Goal: Task Accomplishment & Management: Complete application form

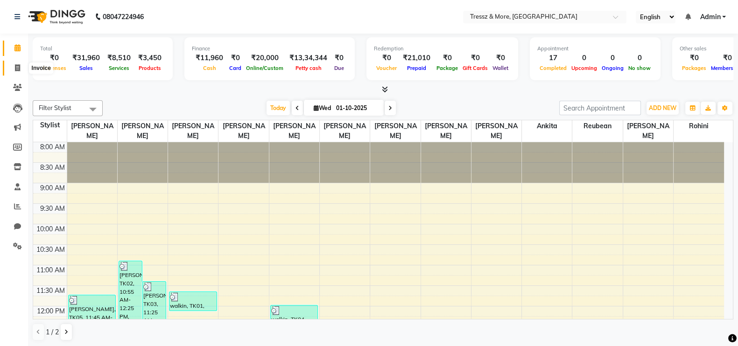
click at [15, 68] on icon at bounding box center [17, 67] width 5 height 7
select select "service"
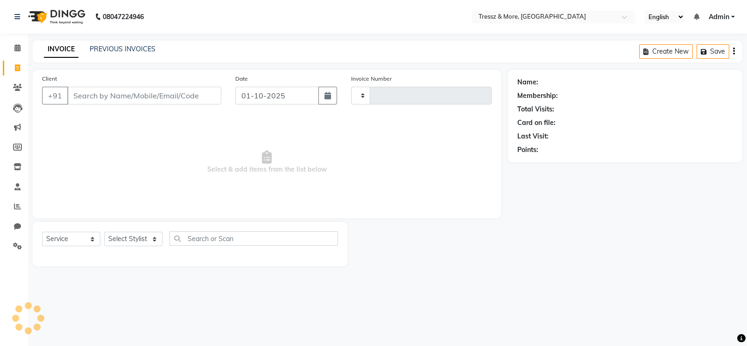
type input "2787"
type input "w"
select select "3037"
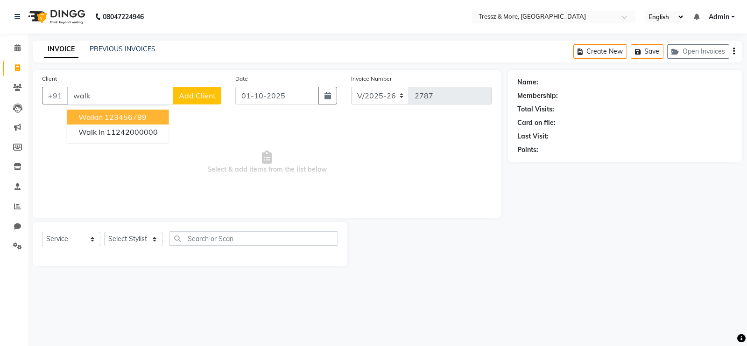
click at [103, 116] on button "walkin 123456789" at bounding box center [118, 117] width 102 height 15
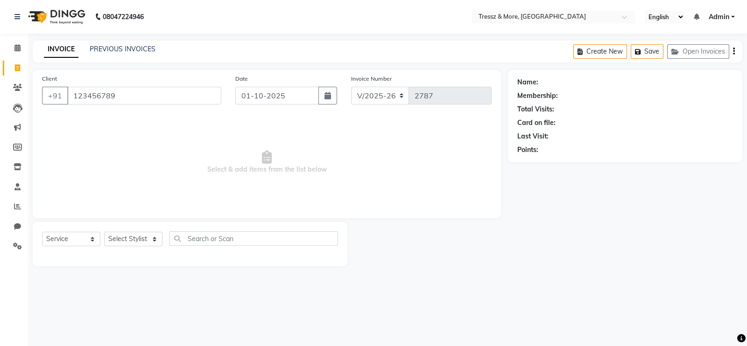
type input "123456789"
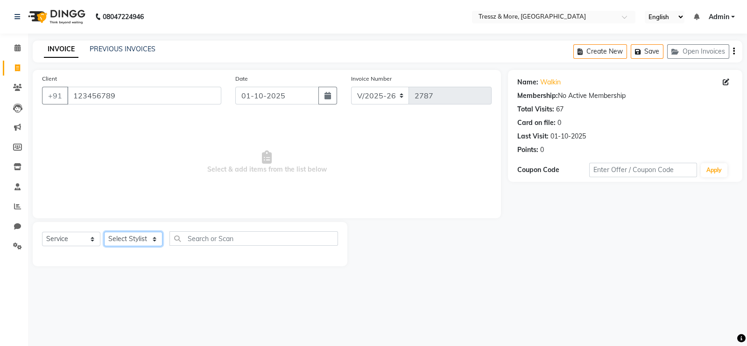
click at [141, 238] on select "Select Stylist [PERSON_NAME] Anas [PERSON_NAME] [PERSON_NAME] [PERSON_NAME] [PE…" at bounding box center [133, 239] width 58 height 14
select select "93444"
click at [104, 232] on select "Select Stylist [PERSON_NAME] Anas [PERSON_NAME] [PERSON_NAME] [PERSON_NAME] [PE…" at bounding box center [133, 239] width 58 height 14
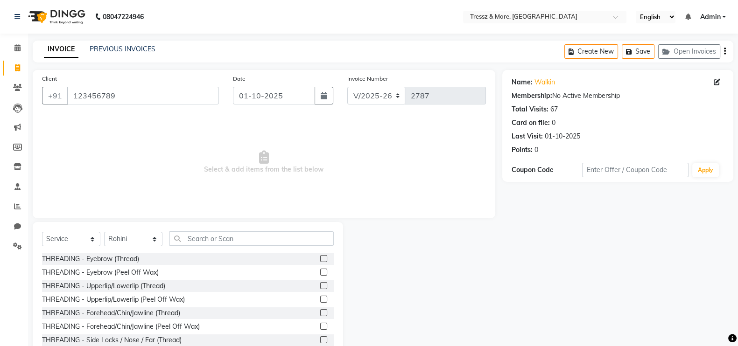
click at [320, 262] on label at bounding box center [323, 258] width 7 height 7
click at [320, 262] on input "checkbox" at bounding box center [323, 259] width 6 height 6
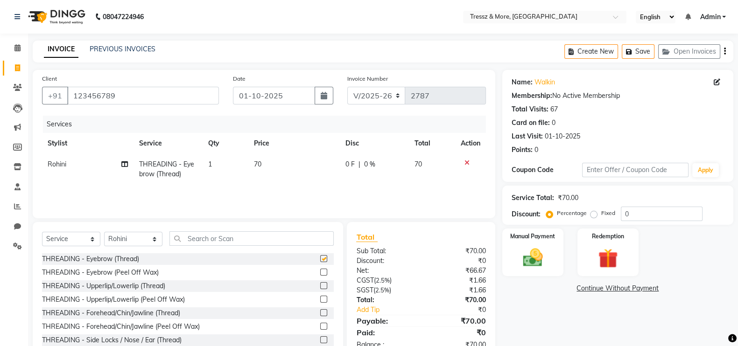
checkbox input "false"
click at [527, 250] on img at bounding box center [532, 257] width 33 height 23
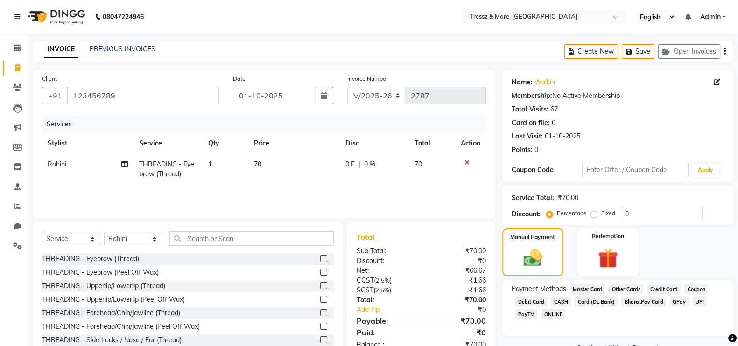
click at [560, 302] on span "CASH" at bounding box center [561, 301] width 20 height 11
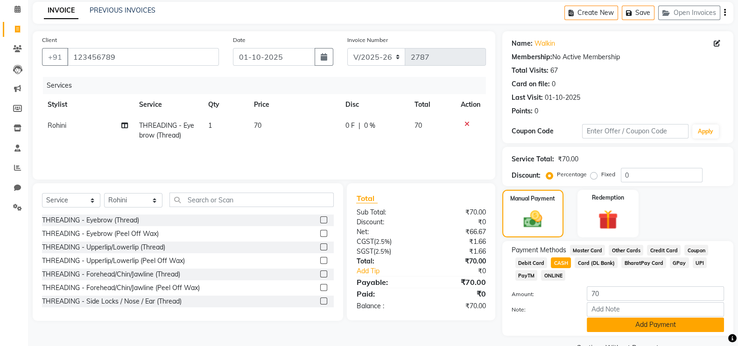
scroll to position [63, 0]
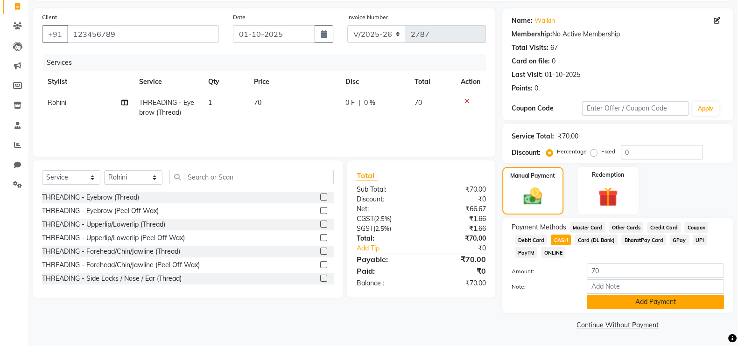
click at [675, 296] on button "Add Payment" at bounding box center [655, 302] width 137 height 14
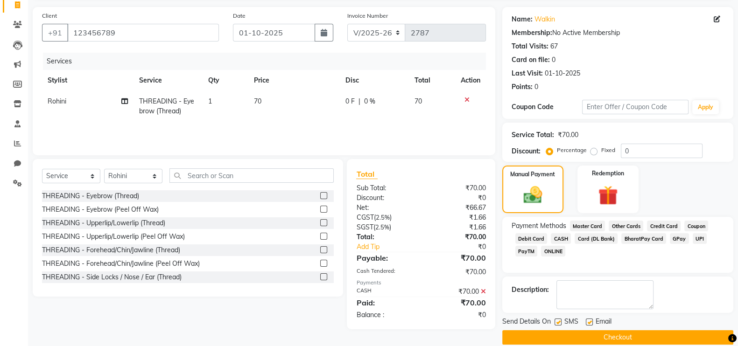
click at [659, 340] on button "Checkout" at bounding box center [617, 338] width 231 height 14
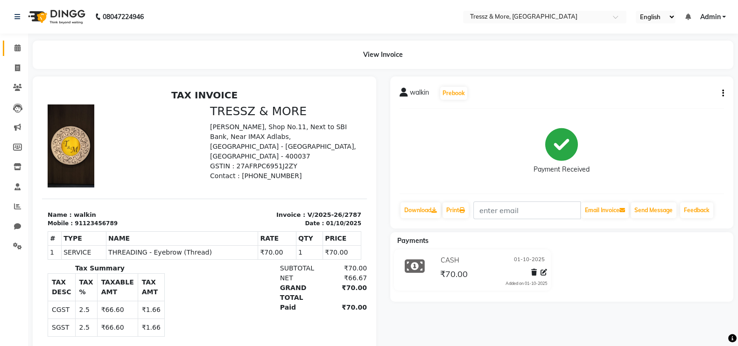
click at [17, 54] on link "Calendar" at bounding box center [14, 48] width 22 height 15
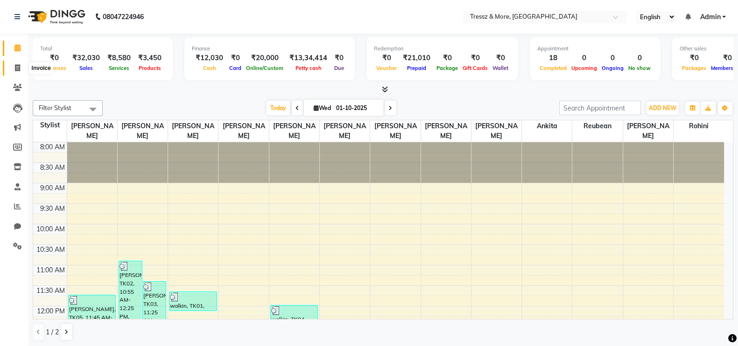
click at [17, 70] on icon at bounding box center [17, 67] width 5 height 7
select select "3037"
select select "service"
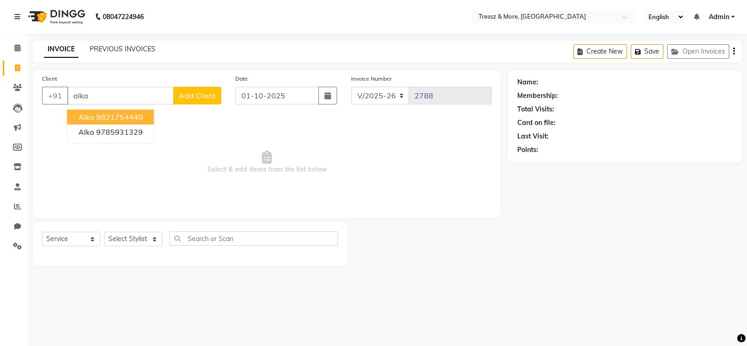
click at [146, 118] on button "Alka 9821754440" at bounding box center [110, 117] width 87 height 15
type input "9821754440"
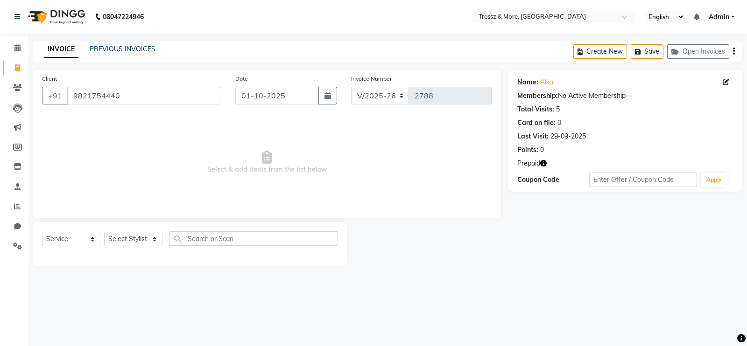
click at [544, 163] on icon "button" at bounding box center [543, 163] width 7 height 7
click at [15, 46] on icon at bounding box center [17, 47] width 6 height 7
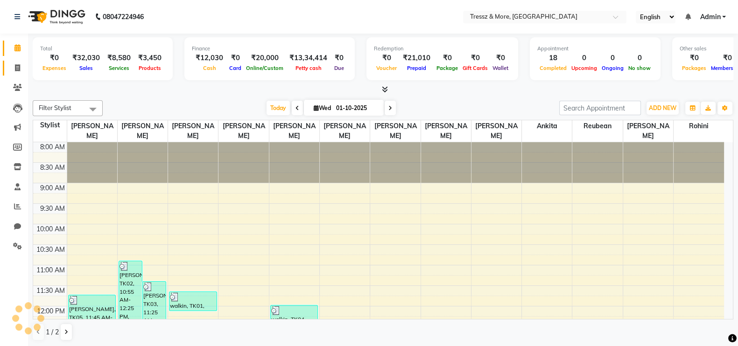
scroll to position [334, 0]
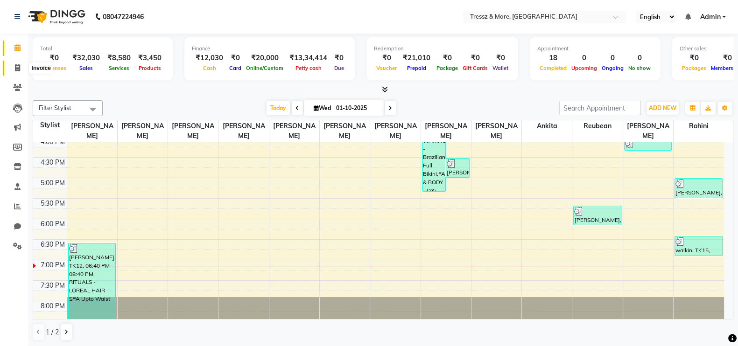
click at [16, 70] on icon at bounding box center [17, 67] width 5 height 7
select select "service"
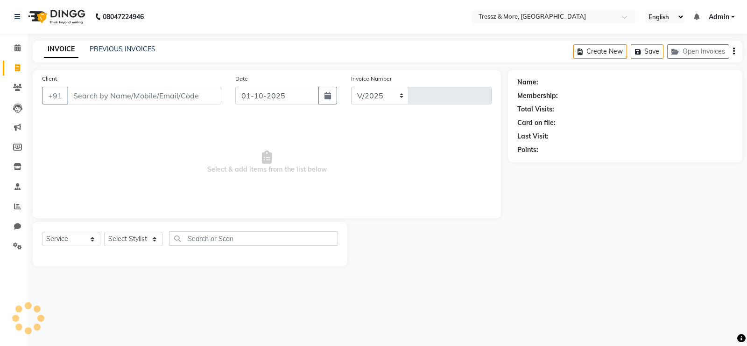
select select "3037"
type input "2788"
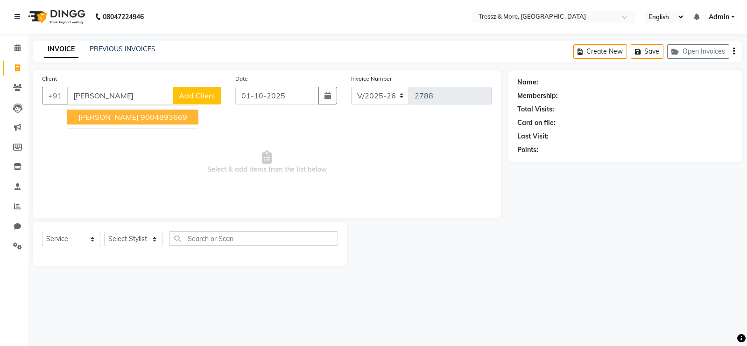
click at [141, 115] on ngb-highlight "9004893669" at bounding box center [164, 117] width 47 height 9
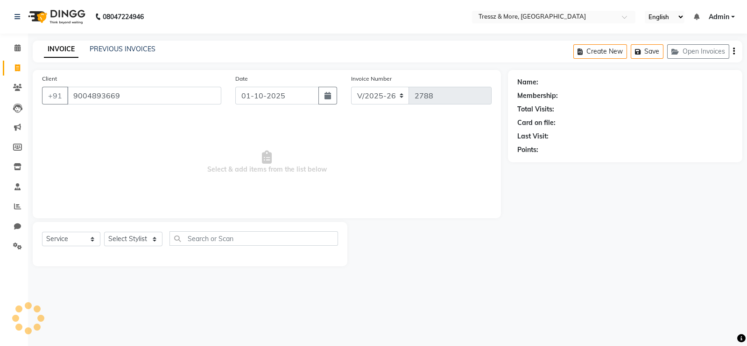
type input "9004893669"
click at [123, 115] on div "Client [PHONE_NUMBER] Date [DATE] Invoice Number V/2025 V/[PHONE_NUMBER] Select…" at bounding box center [267, 144] width 468 height 148
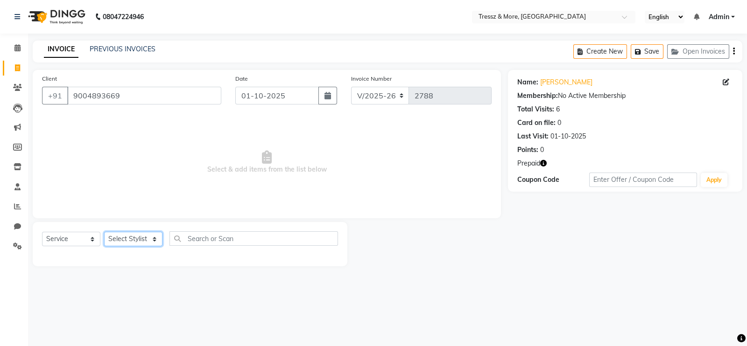
click at [139, 239] on select "Select Stylist [PERSON_NAME] Anas [PERSON_NAME] [PERSON_NAME] [PERSON_NAME] [PE…" at bounding box center [133, 239] width 58 height 14
select select "89349"
click at [104, 232] on select "Select Stylist [PERSON_NAME] Anas [PERSON_NAME] [PERSON_NAME] [PERSON_NAME] [PE…" at bounding box center [133, 239] width 58 height 14
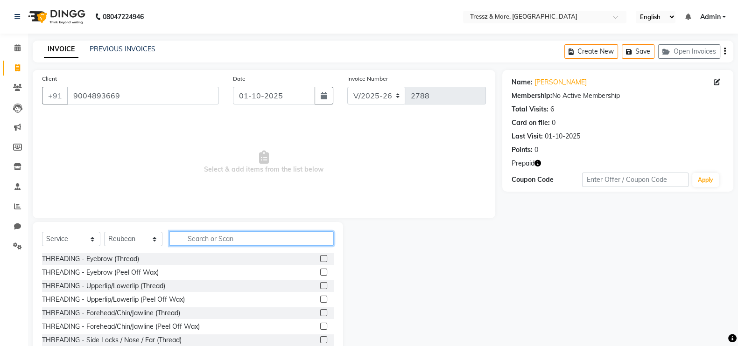
click at [210, 239] on input "text" at bounding box center [251, 239] width 164 height 14
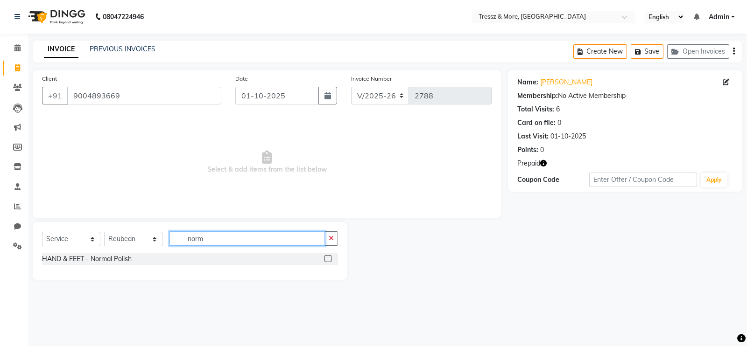
type input "norm"
click at [329, 259] on label at bounding box center [327, 258] width 7 height 7
click at [329, 259] on input "checkbox" at bounding box center [327, 259] width 6 height 6
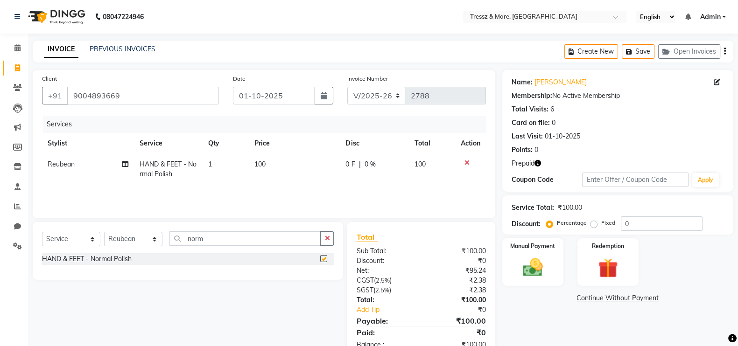
checkbox input "false"
click at [603, 251] on div "Redemption" at bounding box center [608, 262] width 64 height 49
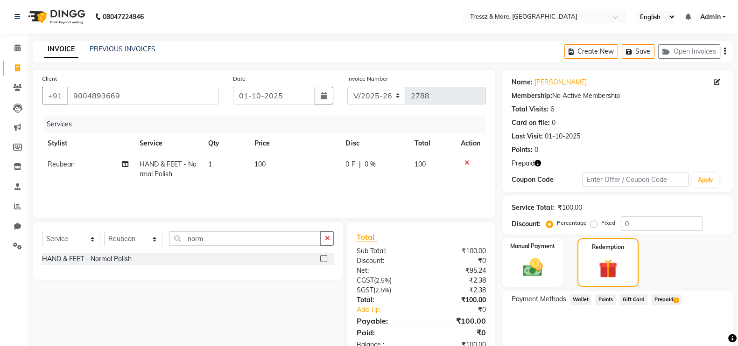
click at [659, 299] on span "Prepaid 1" at bounding box center [666, 300] width 30 height 11
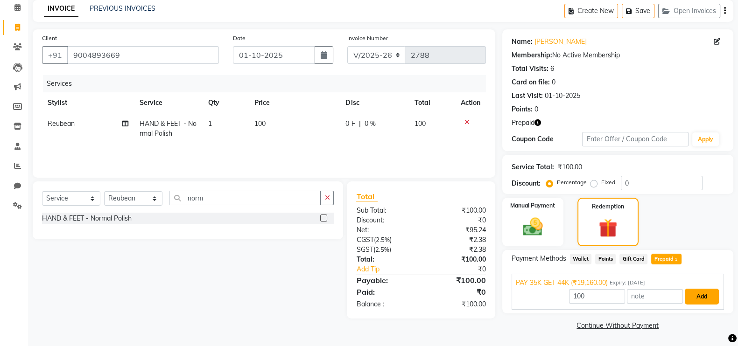
click at [710, 295] on button "Add" at bounding box center [702, 297] width 34 height 16
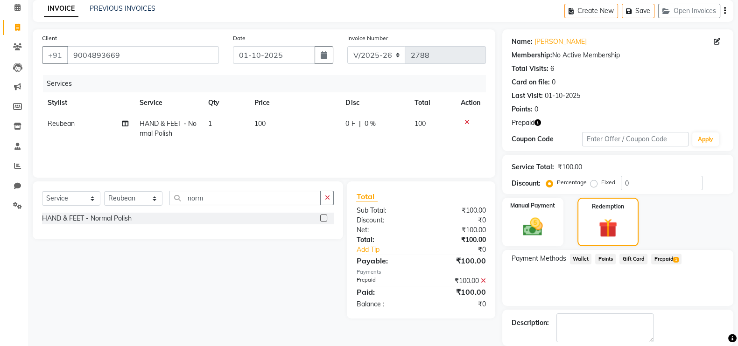
scroll to position [86, 0]
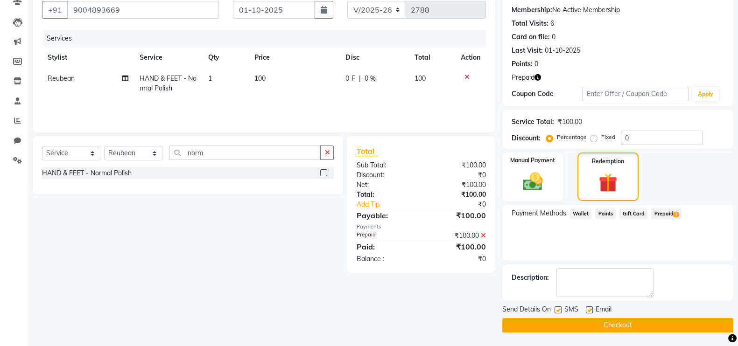
click at [592, 309] on label at bounding box center [589, 310] width 7 height 7
click at [592, 309] on input "checkbox" at bounding box center [589, 311] width 6 height 6
checkbox input "false"
click at [559, 310] on label at bounding box center [558, 310] width 7 height 7
click at [559, 310] on input "checkbox" at bounding box center [558, 311] width 6 height 6
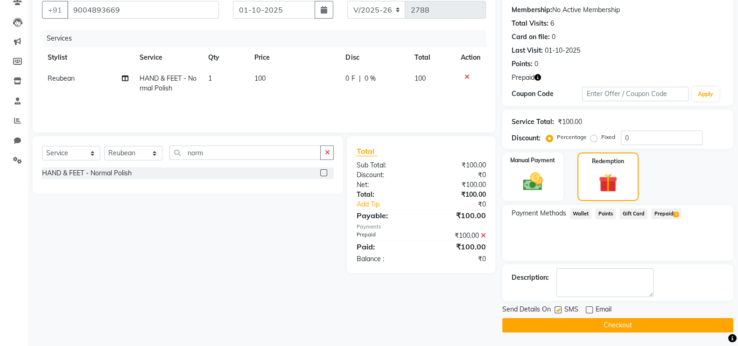
checkbox input "false"
click at [562, 322] on button "Checkout" at bounding box center [617, 325] width 231 height 14
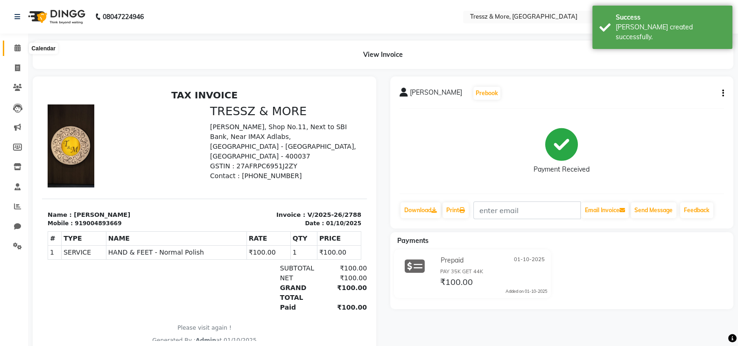
click at [19, 47] on icon at bounding box center [17, 47] width 6 height 7
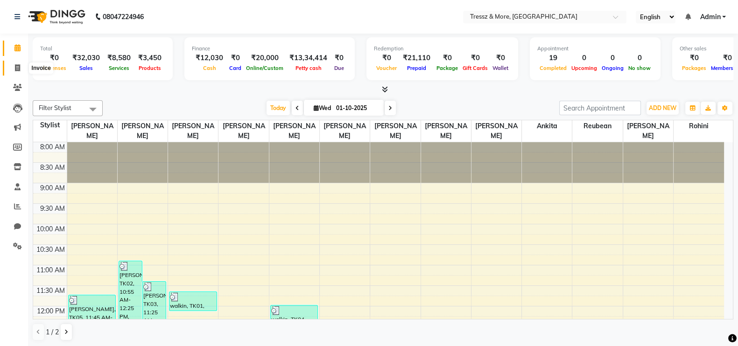
click at [14, 64] on span at bounding box center [17, 68] width 16 height 11
select select "service"
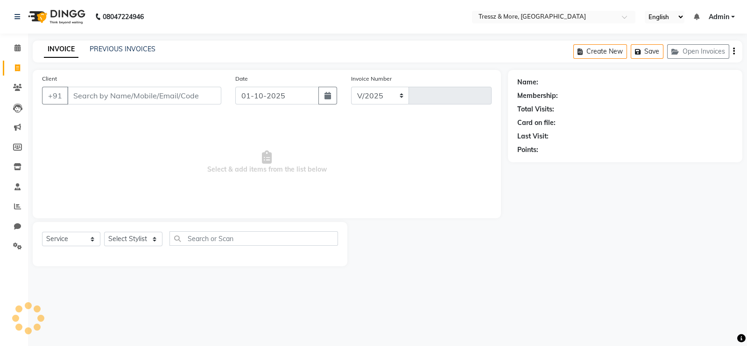
select select "3037"
type input "2789"
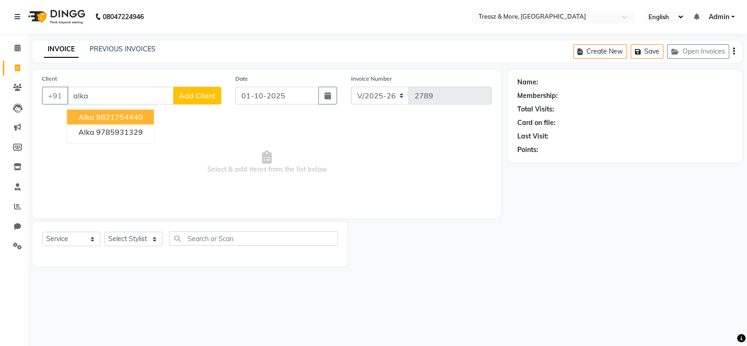
click at [113, 113] on ngb-highlight "9821754440" at bounding box center [119, 117] width 47 height 9
type input "9821754440"
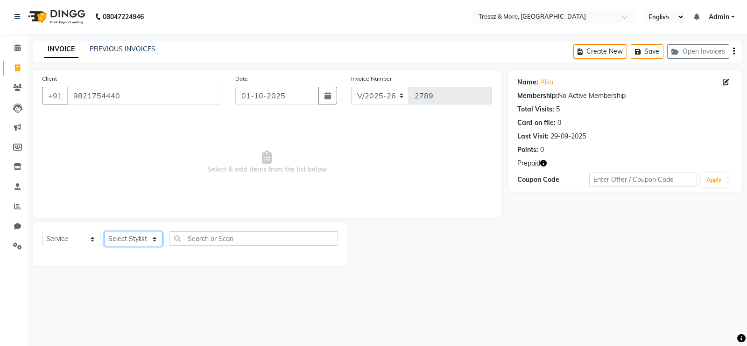
click at [141, 242] on select "Select Stylist [PERSON_NAME] Anas [PERSON_NAME] [PERSON_NAME] [PERSON_NAME] [PE…" at bounding box center [133, 239] width 58 height 14
select select "88779"
click at [104, 232] on select "Select Stylist [PERSON_NAME] Anas [PERSON_NAME] [PERSON_NAME] [PERSON_NAME] [PE…" at bounding box center [133, 239] width 58 height 14
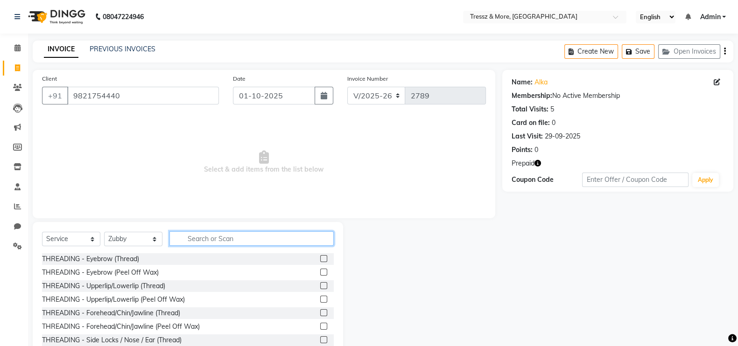
click at [212, 235] on input "text" at bounding box center [251, 239] width 164 height 14
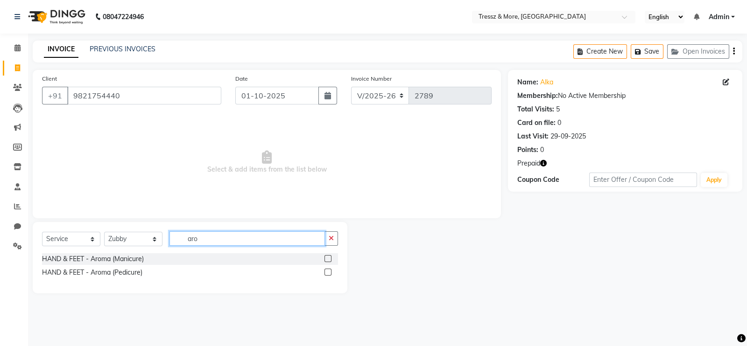
type input "aro"
click at [327, 271] on label at bounding box center [327, 272] width 7 height 7
click at [327, 271] on input "checkbox" at bounding box center [327, 273] width 6 height 6
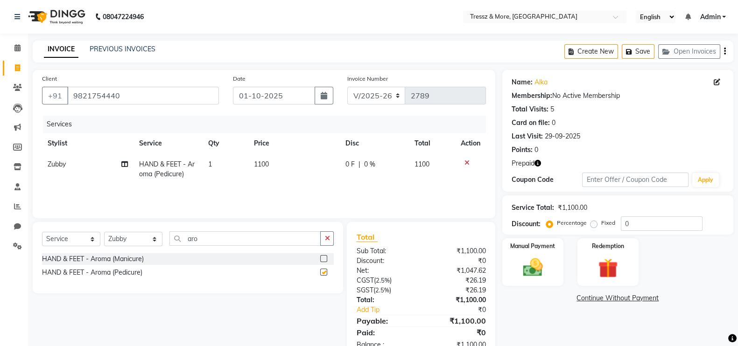
checkbox input "false"
click at [147, 243] on select "Select Stylist [PERSON_NAME] Anas [PERSON_NAME] [PERSON_NAME] [PERSON_NAME] [PE…" at bounding box center [133, 239] width 58 height 14
select select "89349"
click at [104, 232] on select "Select Stylist [PERSON_NAME] Anas [PERSON_NAME] [PERSON_NAME] [PERSON_NAME] [PE…" at bounding box center [133, 239] width 58 height 14
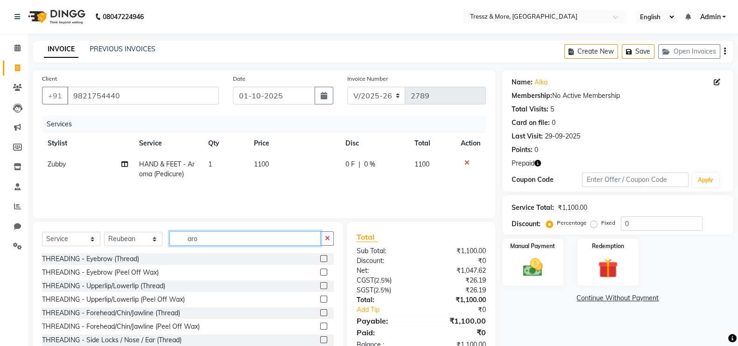
click at [241, 239] on input "aro" at bounding box center [244, 239] width 151 height 14
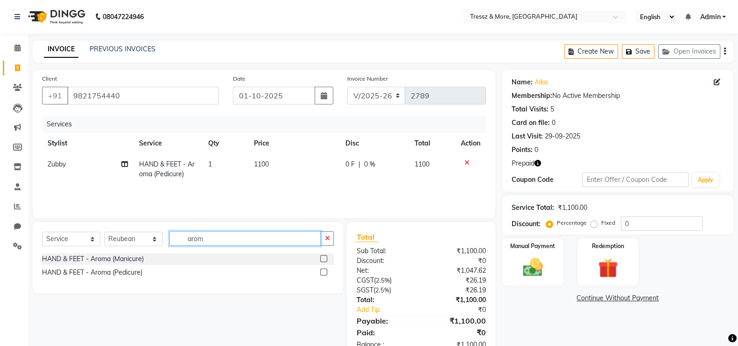
type input "arom"
click at [323, 257] on label at bounding box center [323, 258] width 7 height 7
click at [323, 257] on input "checkbox" at bounding box center [323, 259] width 6 height 6
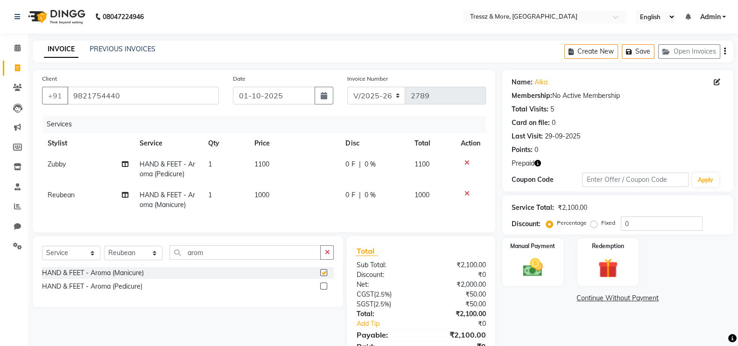
checkbox input "false"
click at [607, 246] on label "Redemption" at bounding box center [608, 245] width 34 height 9
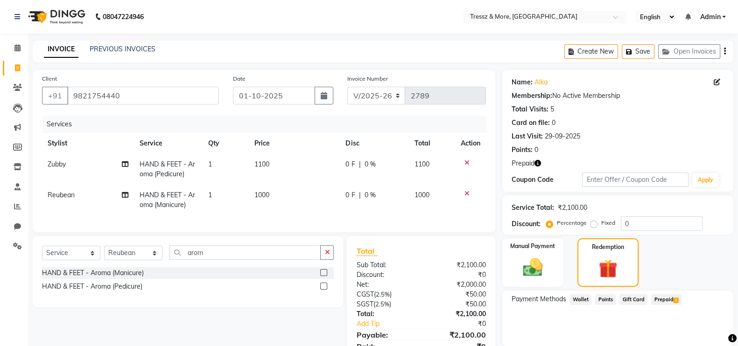
click at [661, 293] on div "Payment Methods Wallet Points Gift Card Prepaid 1" at bounding box center [617, 319] width 231 height 56
click at [667, 296] on span "Prepaid 1" at bounding box center [666, 300] width 30 height 11
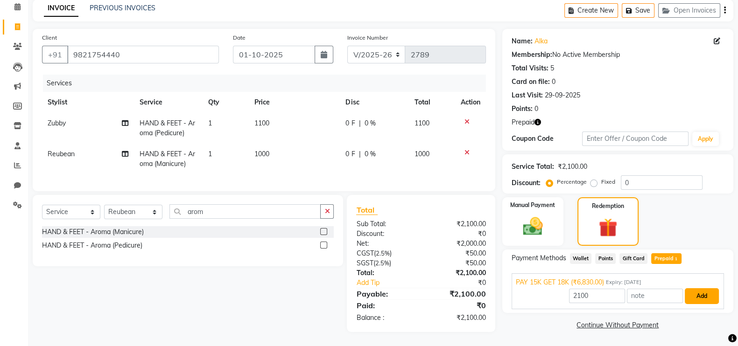
click at [705, 288] on button "Add" at bounding box center [702, 296] width 34 height 16
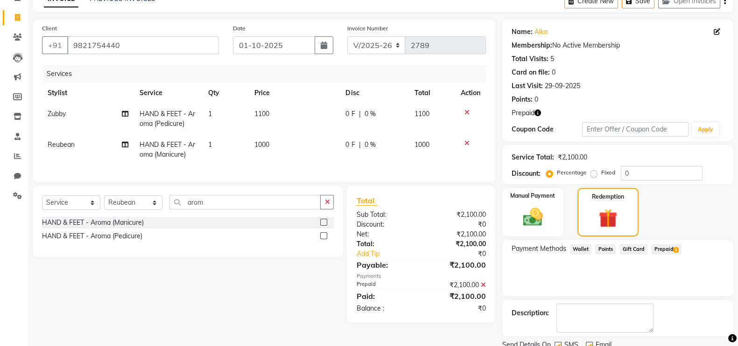
scroll to position [86, 0]
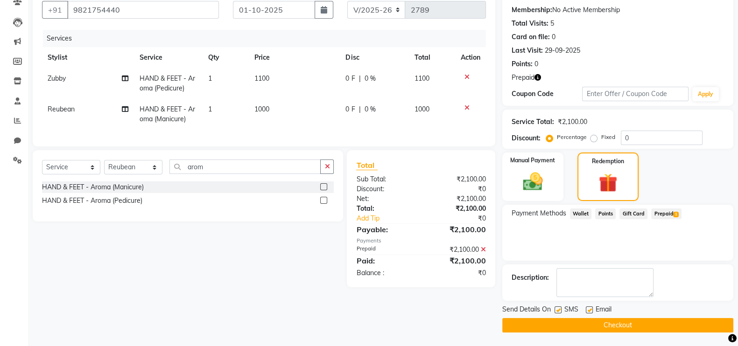
click at [558, 309] on label at bounding box center [558, 310] width 7 height 7
click at [558, 309] on input "checkbox" at bounding box center [558, 311] width 6 height 6
checkbox input "false"
click at [589, 311] on label at bounding box center [589, 310] width 7 height 7
click at [589, 311] on input "checkbox" at bounding box center [589, 311] width 6 height 6
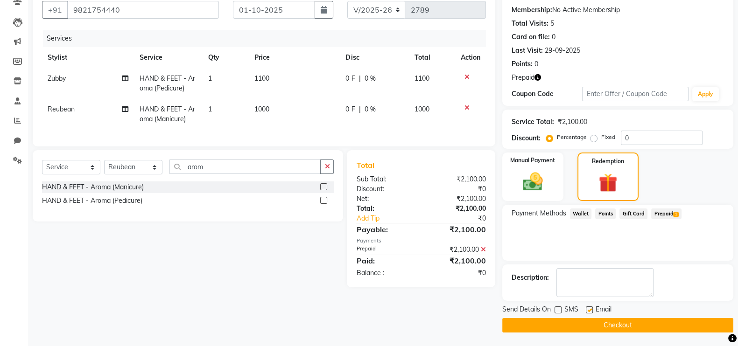
checkbox input "false"
click at [591, 325] on button "Checkout" at bounding box center [617, 325] width 231 height 14
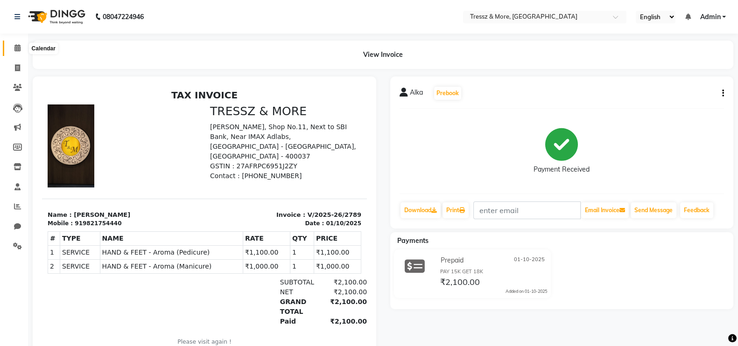
click at [19, 50] on icon at bounding box center [17, 47] width 6 height 7
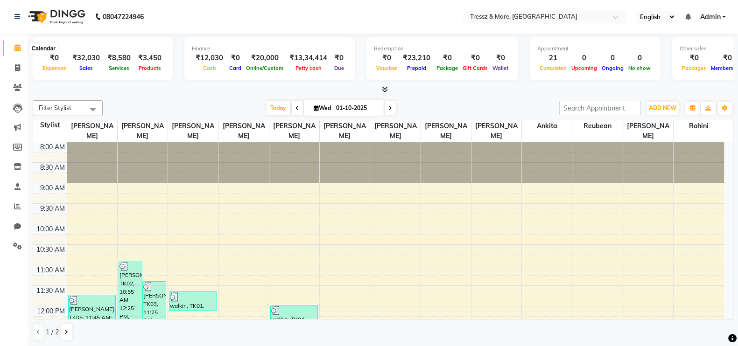
click at [16, 45] on icon at bounding box center [17, 47] width 6 height 7
click at [423, 102] on div "[DATE] [DATE]" at bounding box center [330, 108] width 447 height 14
